Goal: Information Seeking & Learning: Understand process/instructions

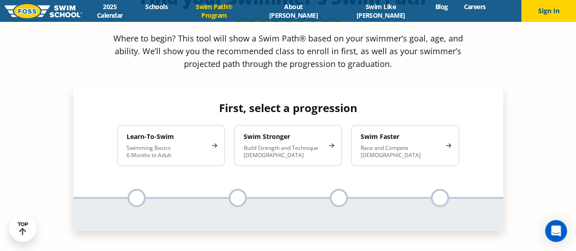
scroll to position [812, 0]
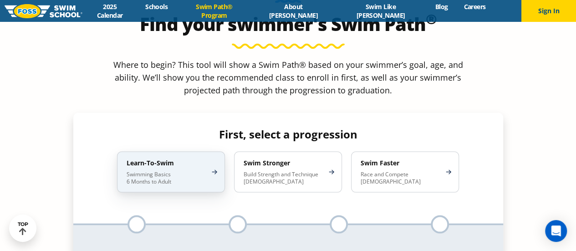
click at [218, 151] on div "Learn-To-Swim Swimming Basics 6 Months to Adult" at bounding box center [171, 171] width 108 height 41
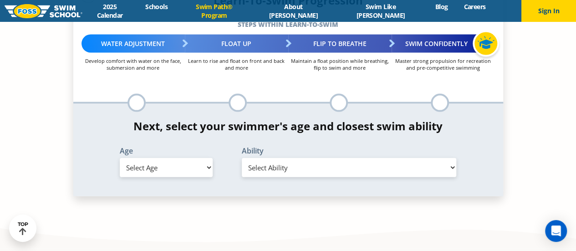
scroll to position [936, 0]
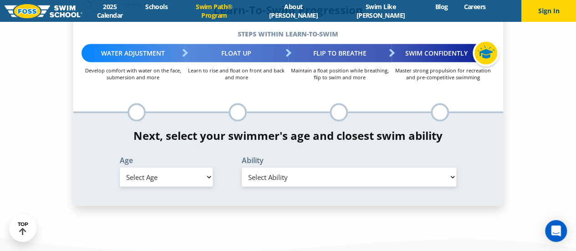
click at [189, 168] on select "Select Age [DEMOGRAPHIC_DATA] months - 1 year 1 year 2 years 3 years 4 years 5 …" at bounding box center [166, 177] width 93 height 19
click at [269, 157] on div "Ability Select Ability" at bounding box center [349, 172] width 235 height 30
click at [269, 168] on select "Select Ability" at bounding box center [349, 177] width 215 height 19
click at [181, 168] on select "Select Age [DEMOGRAPHIC_DATA] months - 1 year 1 year 2 years 3 years 4 years 5 …" at bounding box center [166, 177] width 93 height 19
select select "1-year"
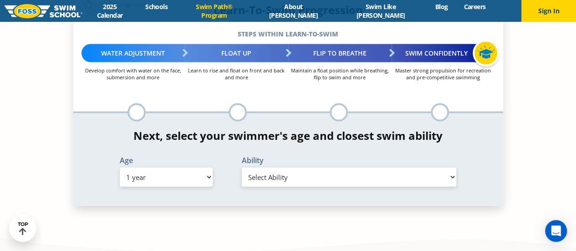
click at [120, 168] on select "Select Age [DEMOGRAPHIC_DATA] months - 1 year 1 year 2 years 3 years 4 years 5 …" at bounding box center [166, 177] width 93 height 19
click at [277, 168] on select "Select Ability First in-water experience Comfortable with water poured over the…" at bounding box center [349, 177] width 215 height 19
click at [242, 168] on select "Select Ability First in-water experience Comfortable with water poured over the…" at bounding box center [349, 177] width 215 height 19
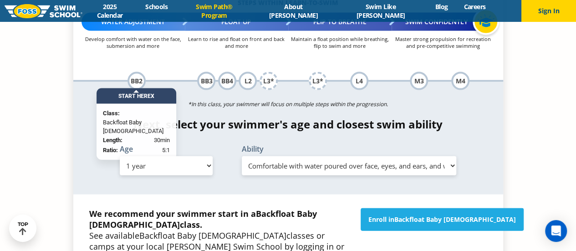
scroll to position [970, 0]
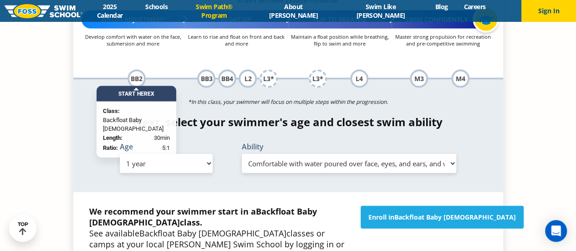
click at [341, 154] on select "Select Ability First in-water experience Comfortable with water poured over the…" at bounding box center [349, 163] width 215 height 19
click at [352, 206] on div "We recommend your swimmer start in a Backfloat Baby [DEMOGRAPHIC_DATA] class. S…" at bounding box center [220, 233] width 271 height 55
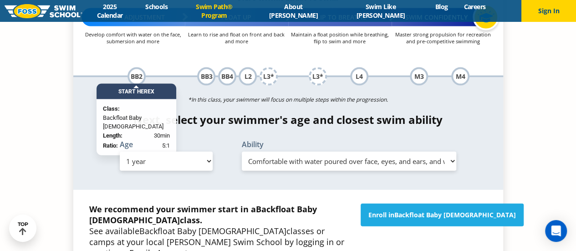
scroll to position [972, 0]
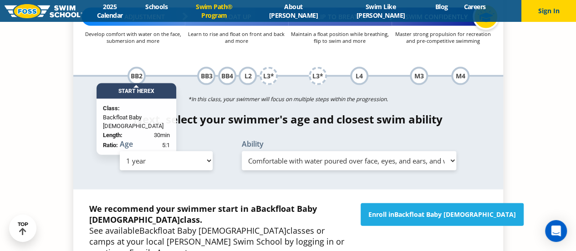
click at [275, 151] on select "Select Ability First in-water experience Comfortable with water poured over the…" at bounding box center [349, 160] width 215 height 19
select select "1-year-i-would-be-comfortable-if-my-child-fell-in-the-water-and-confident-they-…"
click at [242, 151] on select "Select Ability First in-water experience Comfortable with water poured over the…" at bounding box center [349, 160] width 215 height 19
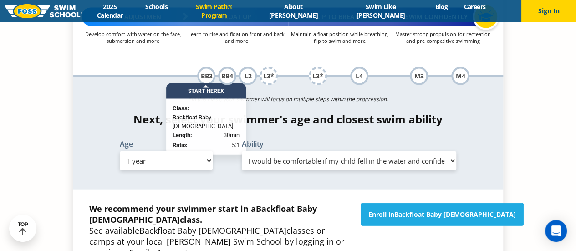
click at [193, 151] on select "Select Age [DEMOGRAPHIC_DATA] months - 1 year 1 year 2 years 3 years 4 years 5 …" at bounding box center [166, 160] width 93 height 19
select select "2-years"
click at [120, 151] on select "Select Age [DEMOGRAPHIC_DATA] months - 1 year 1 year 2 years 3 years 4 years 5 …" at bounding box center [166, 160] width 93 height 19
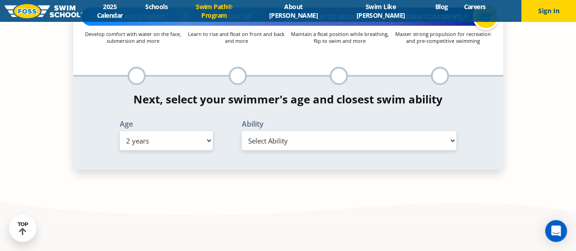
click at [279, 131] on select "Select Ability First in-water experience Comfortable with water poured over the…" at bounding box center [349, 140] width 215 height 19
click at [242, 131] on select "Select Ability First in-water experience Comfortable with water poured over the…" at bounding box center [349, 140] width 215 height 19
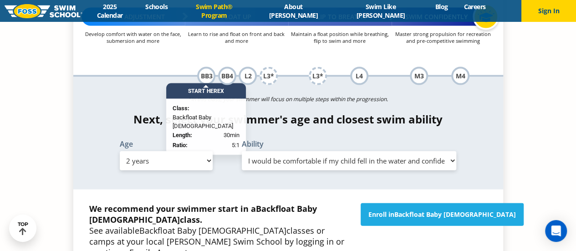
click at [329, 151] on select "Select Ability First in-water experience Comfortable with water poured over the…" at bounding box center [349, 160] width 215 height 19
select select "2-years-i-would-be-comfortable-if-my-child-fell-in-the-water-and-confident-they…"
click at [242, 151] on select "Select Ability First in-water experience Comfortable with water poured over the…" at bounding box center [349, 160] width 215 height 19
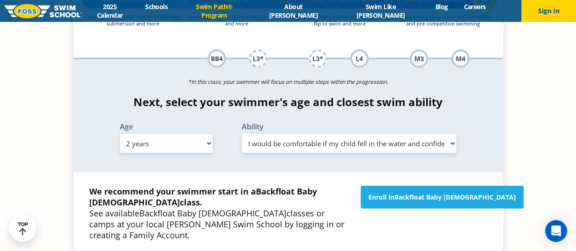
scroll to position [989, 0]
click at [190, 134] on select "Select Age [DEMOGRAPHIC_DATA] months - 1 year 1 year 2 years 3 years 4 years 5 …" at bounding box center [166, 143] width 93 height 19
select select "3-years"
click at [120, 134] on select "Select Age [DEMOGRAPHIC_DATA] months - 1 year 1 year 2 years 3 years 4 years 5 …" at bounding box center [166, 143] width 93 height 19
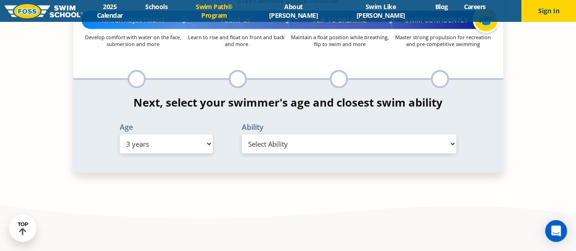
click at [316, 134] on select "Select Ability First in-water experience When in the water, reliant on a life j…" at bounding box center [349, 143] width 215 height 19
click at [242, 134] on select "Select Ability First in-water experience When in the water, reliant on a life j…" at bounding box center [349, 143] width 215 height 19
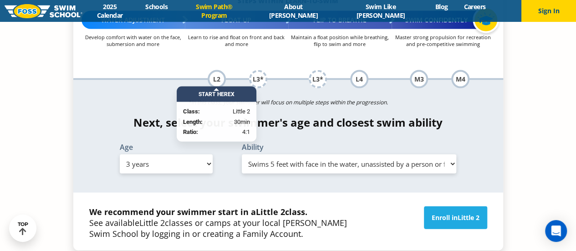
click at [288, 154] on select "Select Ability First in-water experience When in the water, reliant on a life j…" at bounding box center [349, 163] width 215 height 19
click at [242, 154] on select "Select Ability First in-water experience When in the water, reliant on a life j…" at bounding box center [349, 163] width 215 height 19
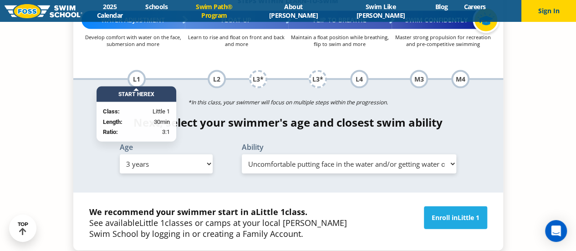
click at [298, 154] on select "Select Ability First in-water experience When in the water, reliant on a life j…" at bounding box center [349, 163] width 215 height 19
select select "3-years-i-would-be-comfortable-if-my-child-fell-in-the-water-and-confident-they…"
click at [242, 154] on select "Select Ability First in-water experience When in the water, reliant on a life j…" at bounding box center [349, 163] width 215 height 19
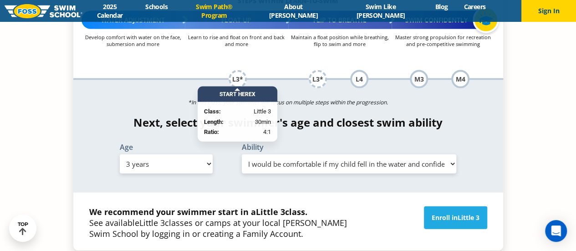
drag, startPoint x: 303, startPoint y: 95, endPoint x: 204, endPoint y: 126, distance: 104.0
click at [204, 193] on div "We recommend your swimmer start in a Little 3 class. See available Little 3 cla…" at bounding box center [288, 222] width 430 height 58
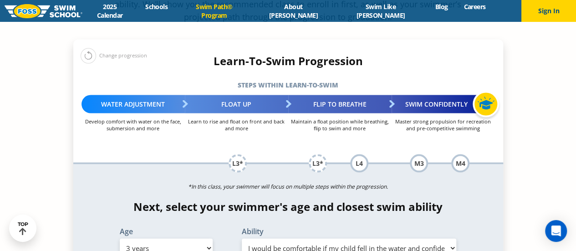
scroll to position [884, 0]
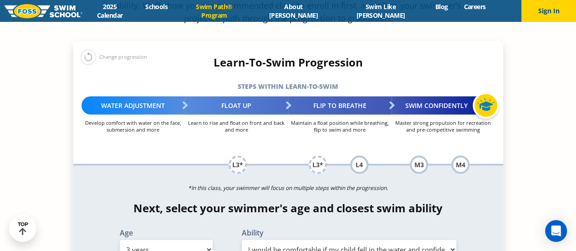
click at [204, 166] on div "*In this class, your swimmer will focus on multiple steps within the progressio…" at bounding box center [288, 222] width 430 height 112
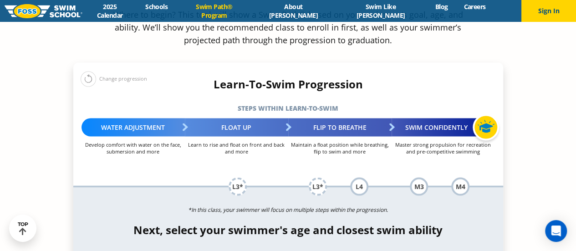
scroll to position [864, 0]
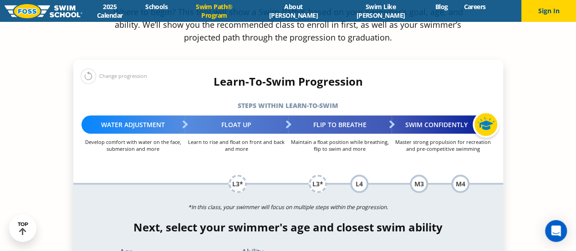
select select "6-months---1-year"
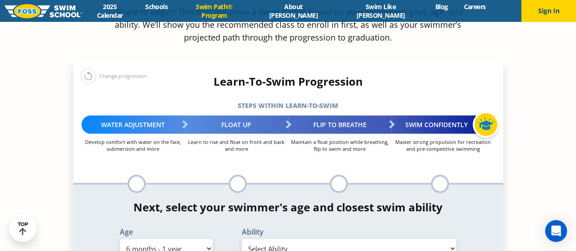
click at [110, 185] on div "*In this class, your swimmer will focus on multiple steps within the progressio…" at bounding box center [288, 231] width 430 height 92
click at [273, 239] on select "Select Ability First in-water experience Comfortable with water poured over the…" at bounding box center [349, 248] width 215 height 19
drag, startPoint x: 273, startPoint y: 171, endPoint x: 220, endPoint y: 151, distance: 56.7
click at [220, 201] on div "Next, select your swimmer's age and closest swim ability Age Select Age [DEMOGR…" at bounding box center [288, 231] width 430 height 61
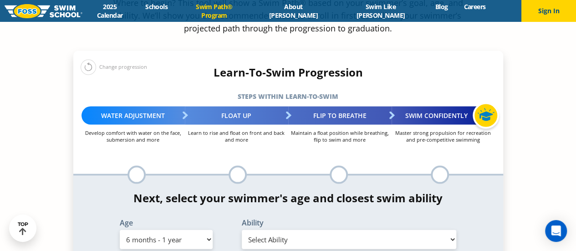
scroll to position [874, 0]
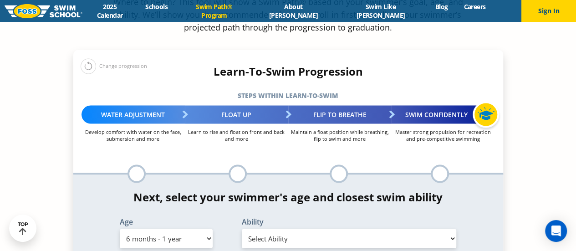
click at [267, 229] on select "Select Ability First in-water experience Comfortable with water poured over the…" at bounding box center [349, 238] width 215 height 19
select select "6-months---1-year-comfortable-with-water-poured-over-face-eyes-and-ears-and-wit…"
click at [242, 229] on select "Select Ability First in-water experience Comfortable with water poured over the…" at bounding box center [349, 238] width 215 height 19
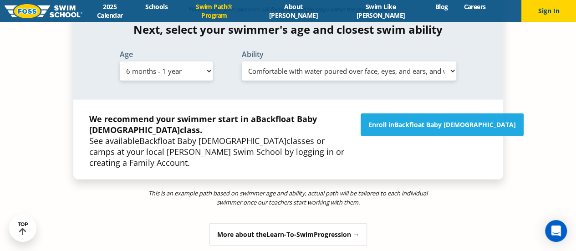
scroll to position [1063, 0]
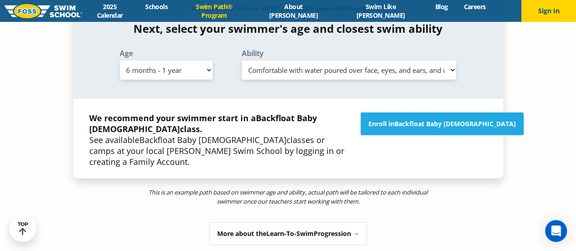
click at [277, 179] on div "This is an example path based on swimmer age and ability, actual path will be t…" at bounding box center [288, 212] width 430 height 66
click at [277, 222] on div "More about the Learn-To-Swim Progression →" at bounding box center [288, 233] width 158 height 23
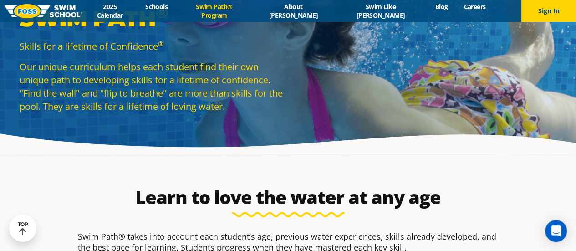
scroll to position [0, 0]
